Goal: Task Accomplishment & Management: Complete application form

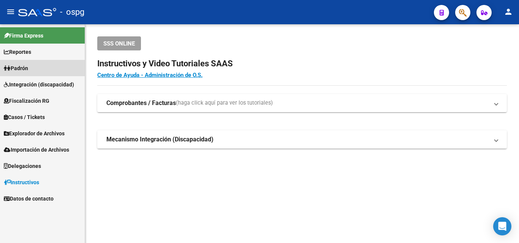
click at [15, 66] on span "Padrón" at bounding box center [16, 68] width 24 height 8
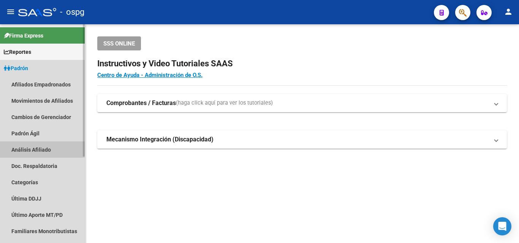
drag, startPoint x: 38, startPoint y: 152, endPoint x: 32, endPoint y: 149, distance: 6.1
click at [37, 151] on link "Análisis Afiliado" at bounding box center [42, 150] width 85 height 16
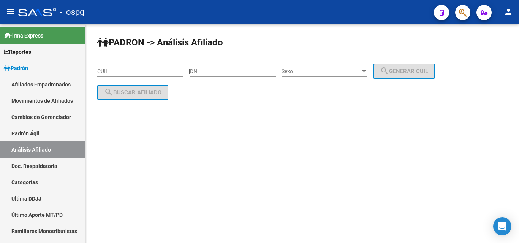
click at [109, 75] on div "CUIL" at bounding box center [140, 69] width 86 height 15
click at [111, 74] on input "CUIL" at bounding box center [140, 71] width 86 height 6
click at [114, 71] on input "CUIL" at bounding box center [140, 71] width 86 height 6
paste input "20-92510329-3"
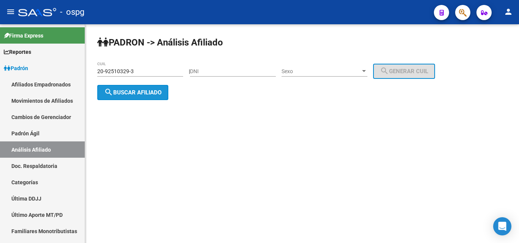
click at [128, 92] on span "search Buscar afiliado" at bounding box center [132, 92] width 57 height 7
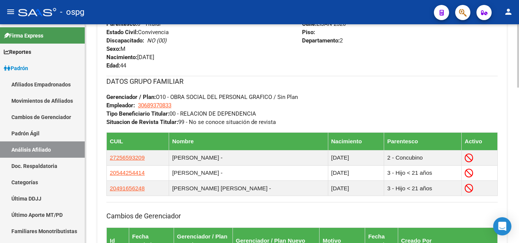
scroll to position [540, 0]
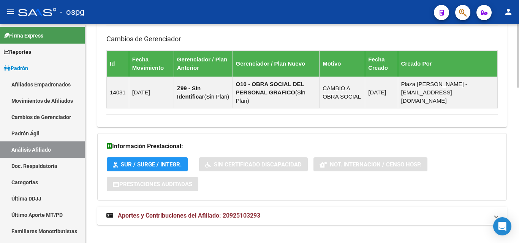
click at [141, 207] on mat-expansion-panel-header "Aportes y Contribuciones del Afiliado: 20925103293" at bounding box center [301, 216] width 409 height 18
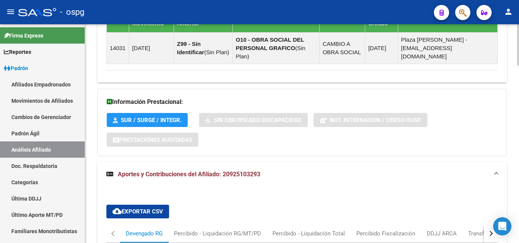
scroll to position [661, 0]
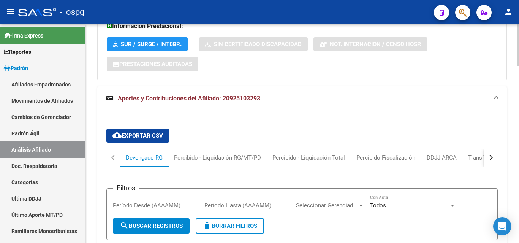
click at [489, 149] on button "button" at bounding box center [491, 158] width 14 height 18
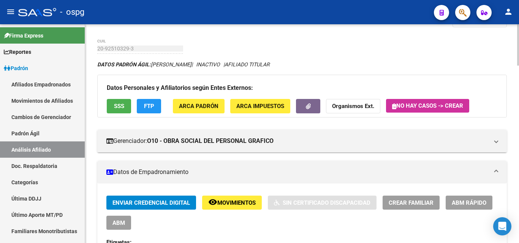
scroll to position [0, 0]
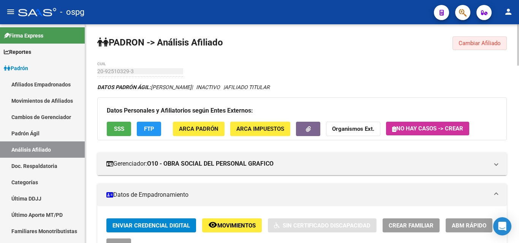
click at [496, 45] on span "Cambiar Afiliado" at bounding box center [479, 43] width 42 height 7
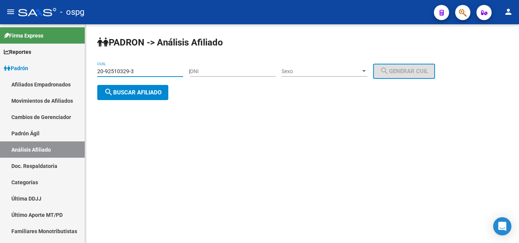
drag, startPoint x: 139, startPoint y: 69, endPoint x: 129, endPoint y: 72, distance: 10.6
click at [68, 66] on mat-sidenav-container "Firma Express Reportes Ingresos Devengados Análisis Histórico Detalles Transfer…" at bounding box center [259, 133] width 519 height 219
paste input "29661304-6"
type input "20-29661304-6"
click at [120, 95] on span "search Buscar afiliado" at bounding box center [132, 92] width 57 height 7
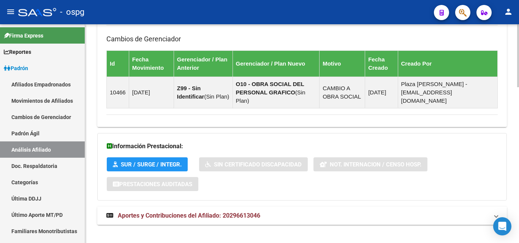
drag, startPoint x: 190, startPoint y: 205, endPoint x: 251, endPoint y: 204, distance: 60.8
click at [191, 212] on span "Aportes y Contribuciones del Afiliado: 20296613046" at bounding box center [189, 215] width 142 height 7
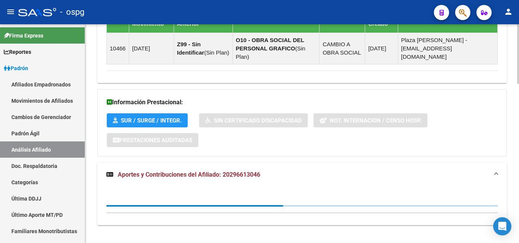
scroll to position [586, 0]
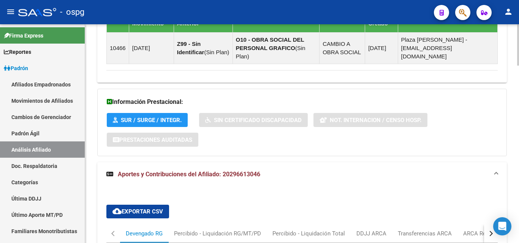
click at [487, 225] on button "button" at bounding box center [491, 234] width 14 height 18
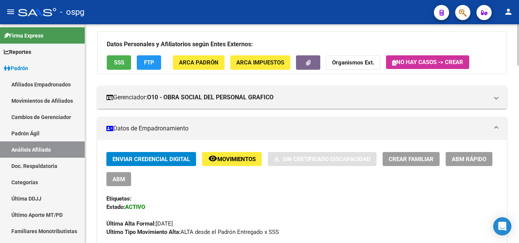
scroll to position [0, 0]
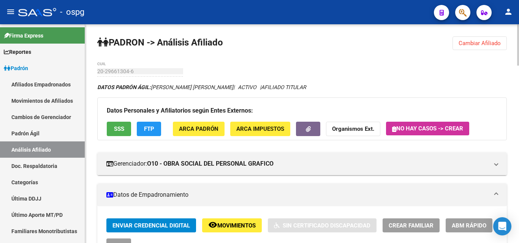
click at [417, 221] on button "Crear Familiar" at bounding box center [410, 226] width 57 height 14
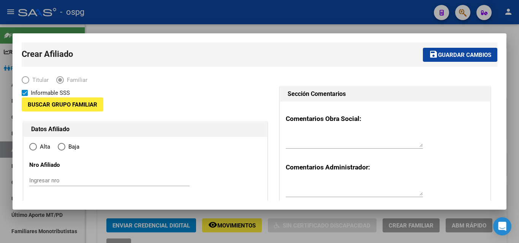
type input "30-70227664-7"
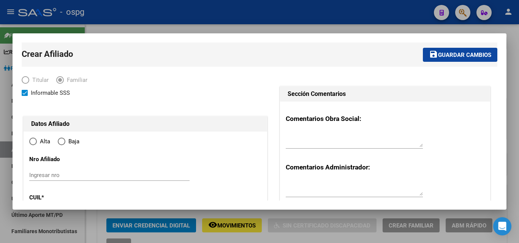
type input "LAFERRERE"
type input "1757"
type input "HERRERA"
type input "1884"
radio input "true"
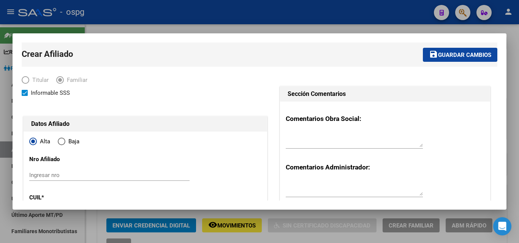
type input "30-70227664-7"
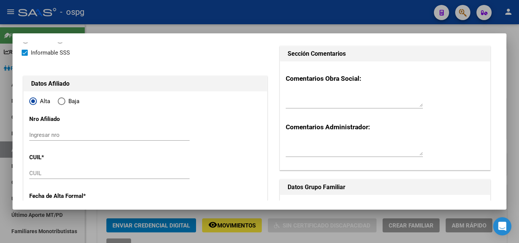
scroll to position [114, 0]
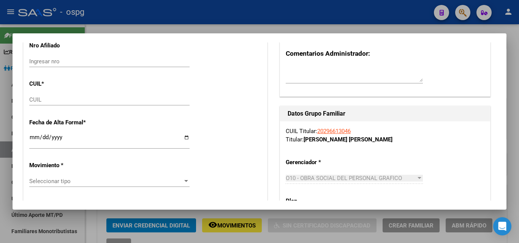
click at [43, 104] on div "CUIL" at bounding box center [109, 99] width 160 height 11
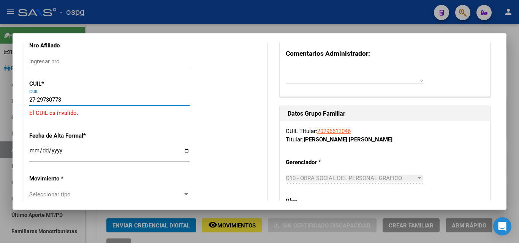
type input "27-29730773-3"
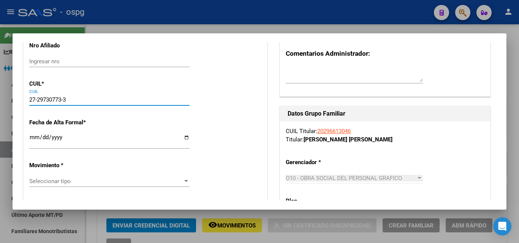
type input "29730773"
type input "CUELLO"
type input "[PERSON_NAME] [PERSON_NAME]"
type input "[DATE]"
type input "[PERSON_NAME]"
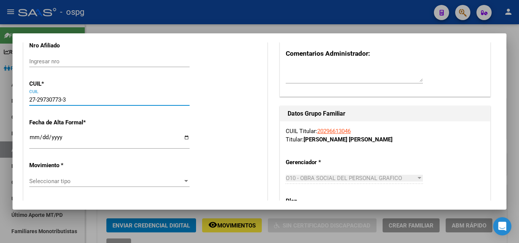
type input "HERRERA"
type input "1884"
type input "27-29730773-3"
click at [34, 136] on input "Ingresar fecha" at bounding box center [109, 140] width 160 height 12
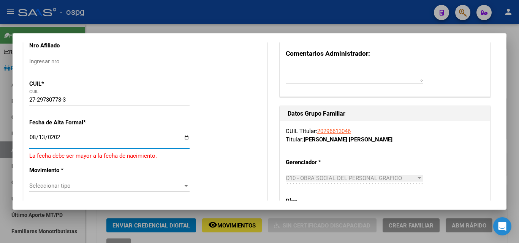
type input "[DATE]"
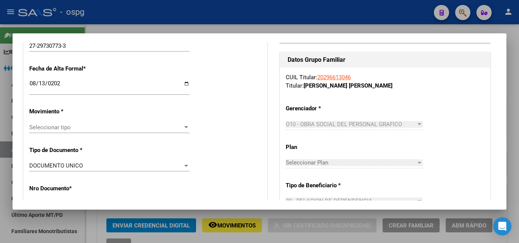
scroll to position [190, 0]
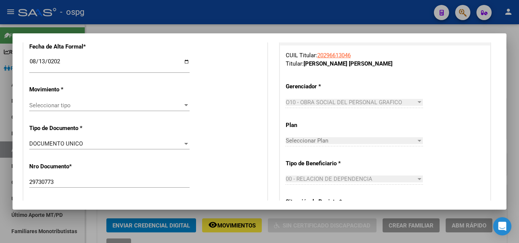
click at [65, 109] on div "Seleccionar tipo Seleccionar tipo" at bounding box center [109, 105] width 160 height 11
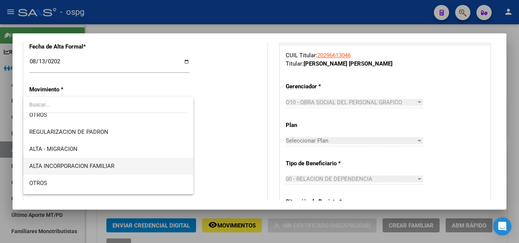
scroll to position [114, 0]
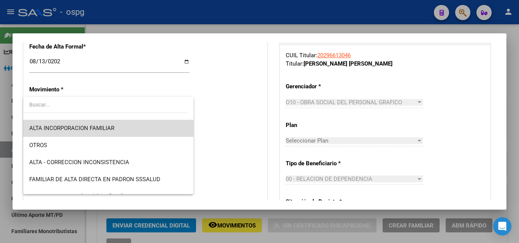
click at [128, 130] on span "ALTA INCORPORACION FAMILIAR" at bounding box center [108, 128] width 158 height 17
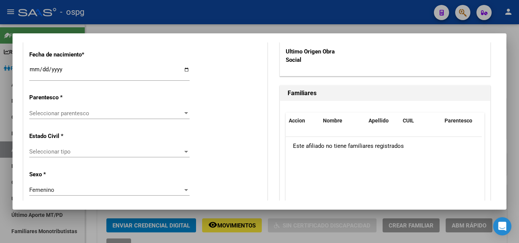
scroll to position [418, 0]
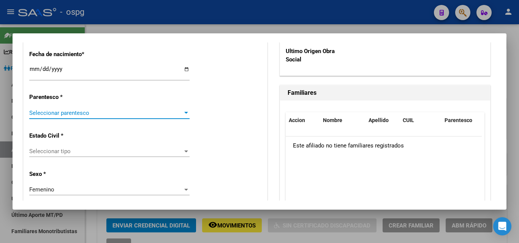
click at [103, 115] on span "Seleccionar parentesco" at bounding box center [105, 113] width 153 height 7
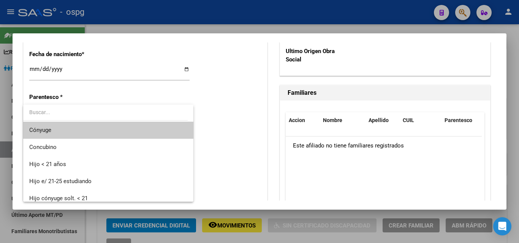
click at [55, 130] on span "Cónyuge" at bounding box center [108, 130] width 158 height 17
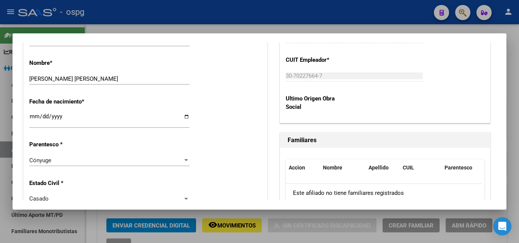
scroll to position [0, 0]
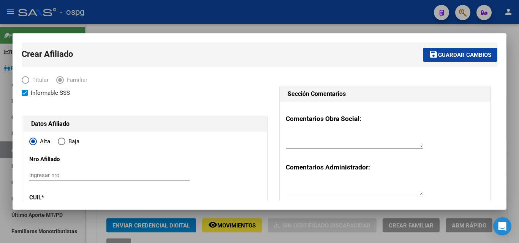
click at [471, 58] on span "Guardar cambios" at bounding box center [464, 55] width 53 height 7
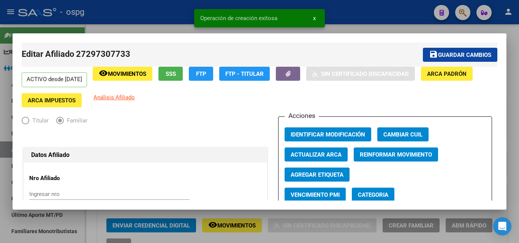
click at [452, 57] on span "Guardar cambios" at bounding box center [464, 55] width 53 height 7
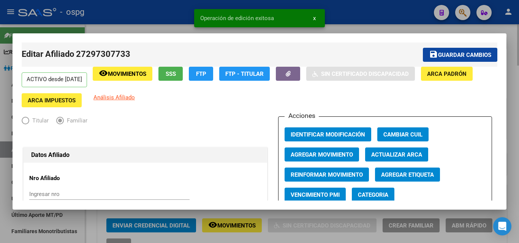
click at [367, 27] on div at bounding box center [259, 121] width 519 height 243
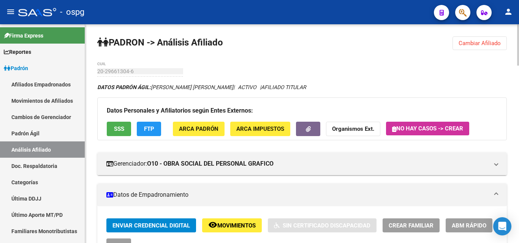
click at [499, 41] on span "Cambiar Afiliado" at bounding box center [479, 43] width 42 height 7
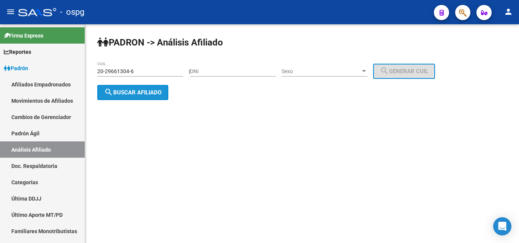
click at [146, 87] on button "search Buscar afiliado" at bounding box center [132, 92] width 71 height 15
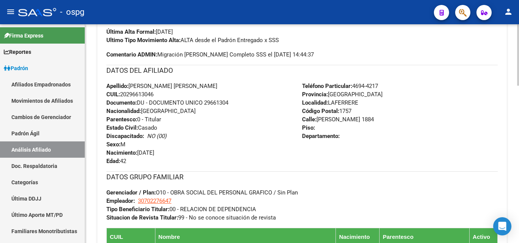
scroll to position [257, 0]
